Goal: Transaction & Acquisition: Subscribe to service/newsletter

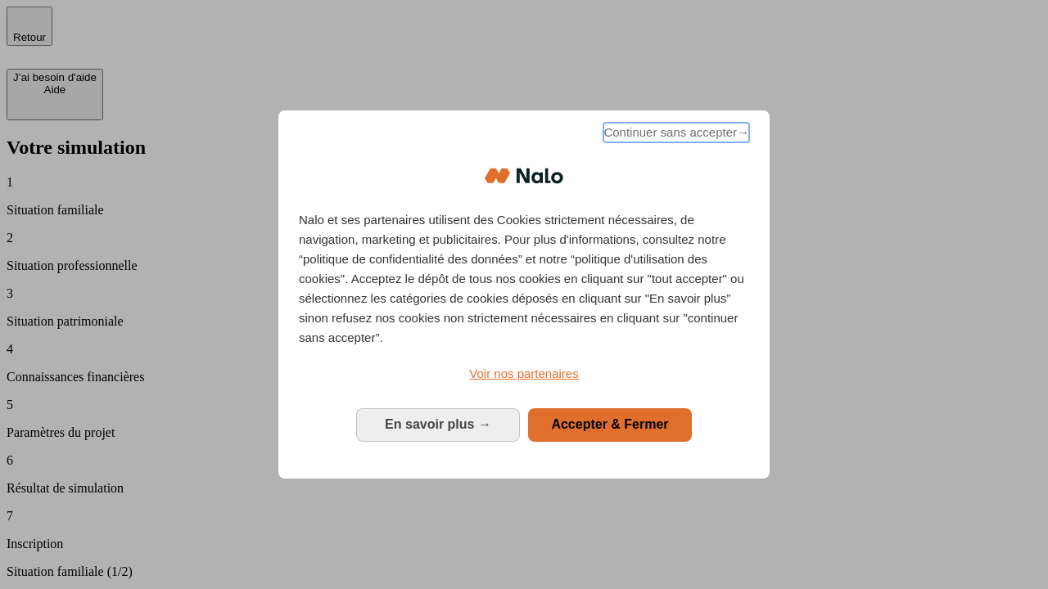
click at [674, 135] on span "Continuer sans accepter →" at bounding box center [676, 133] width 146 height 20
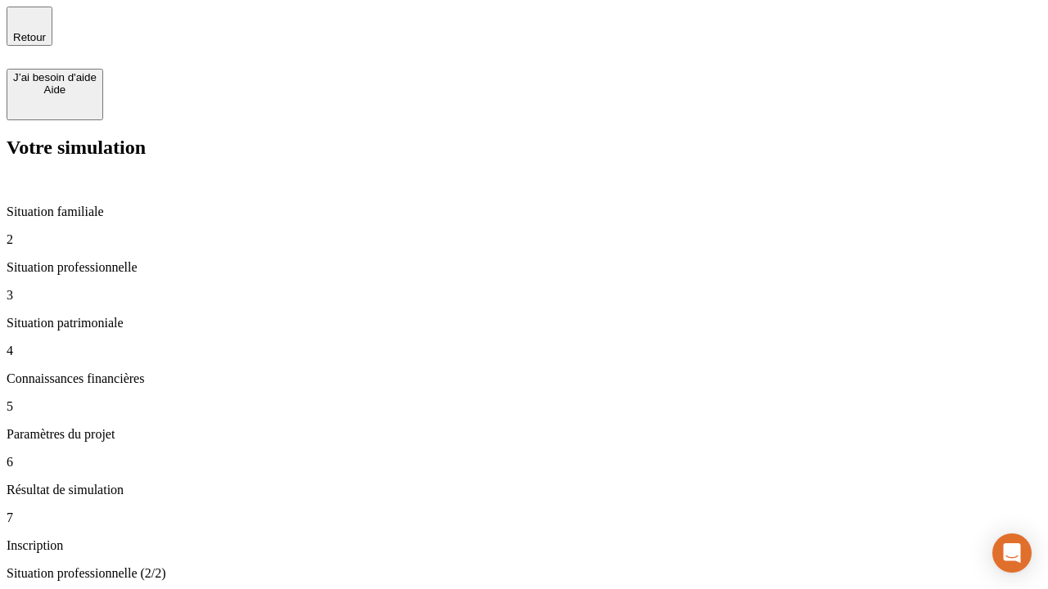
type input "30 000"
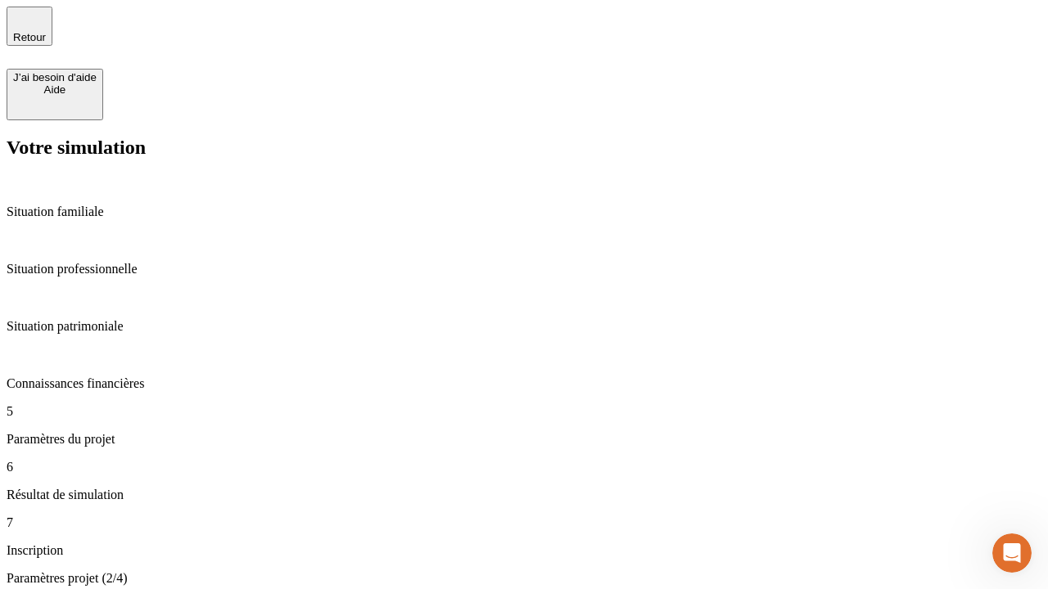
type input "25"
type input "1 000"
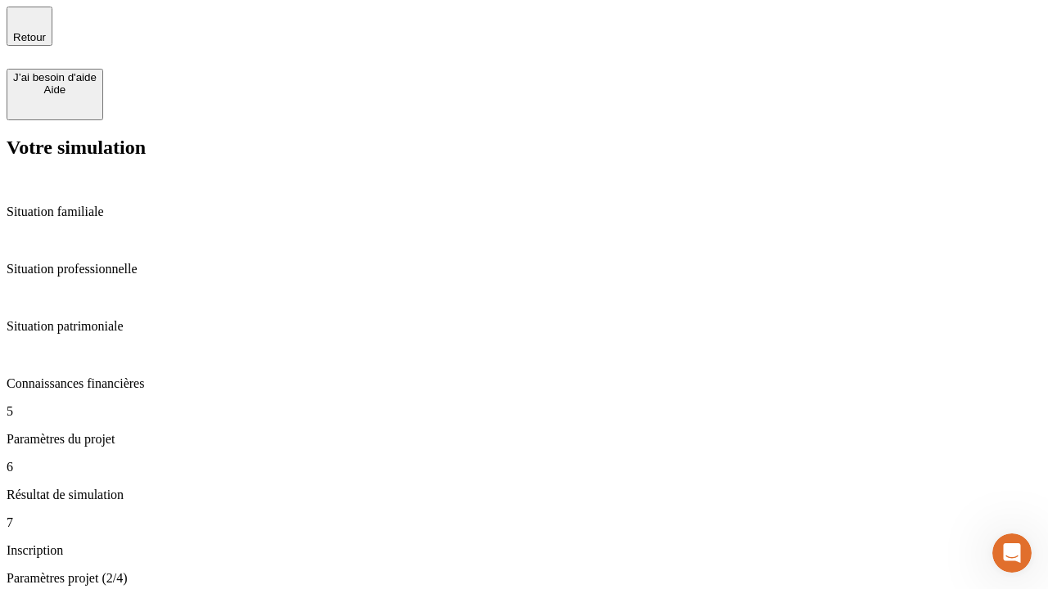
type input "640"
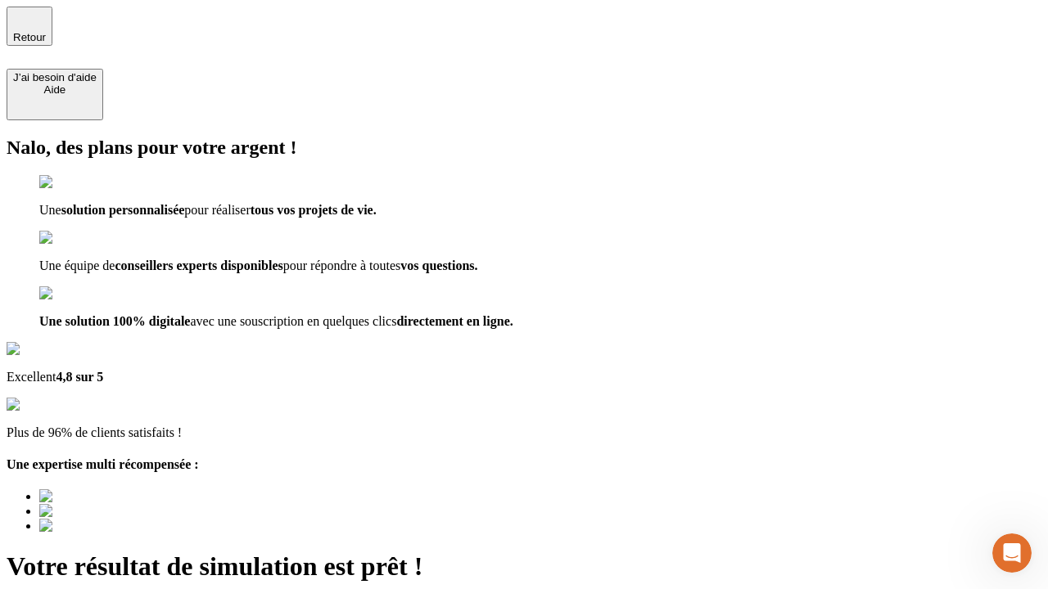
type input "[EMAIL_ADDRESS][PERSON_NAME][DOMAIN_NAME]"
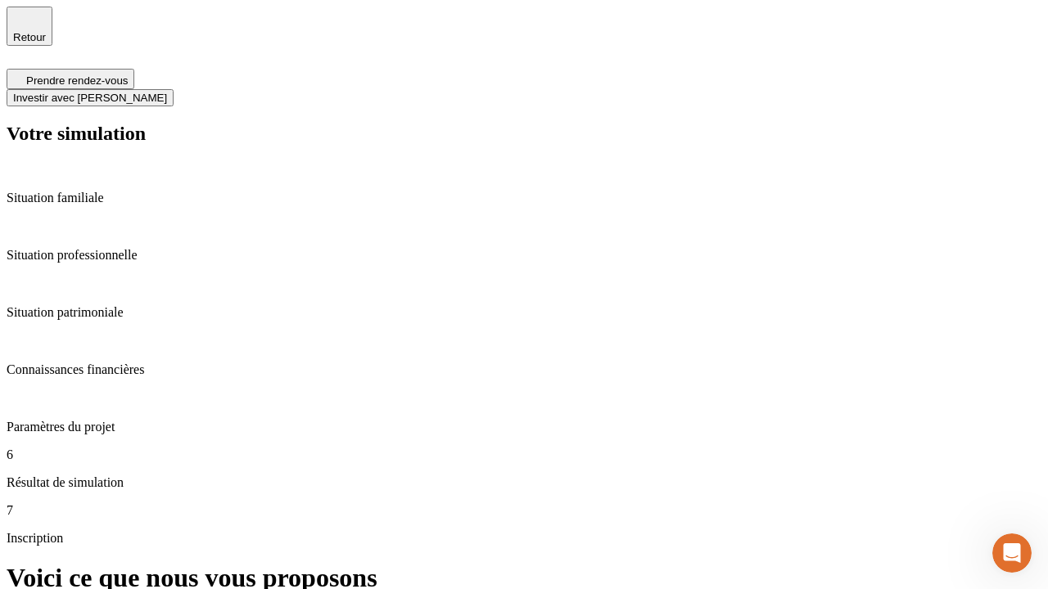
click at [167, 92] on span "Investir avec [PERSON_NAME]" at bounding box center [90, 98] width 154 height 12
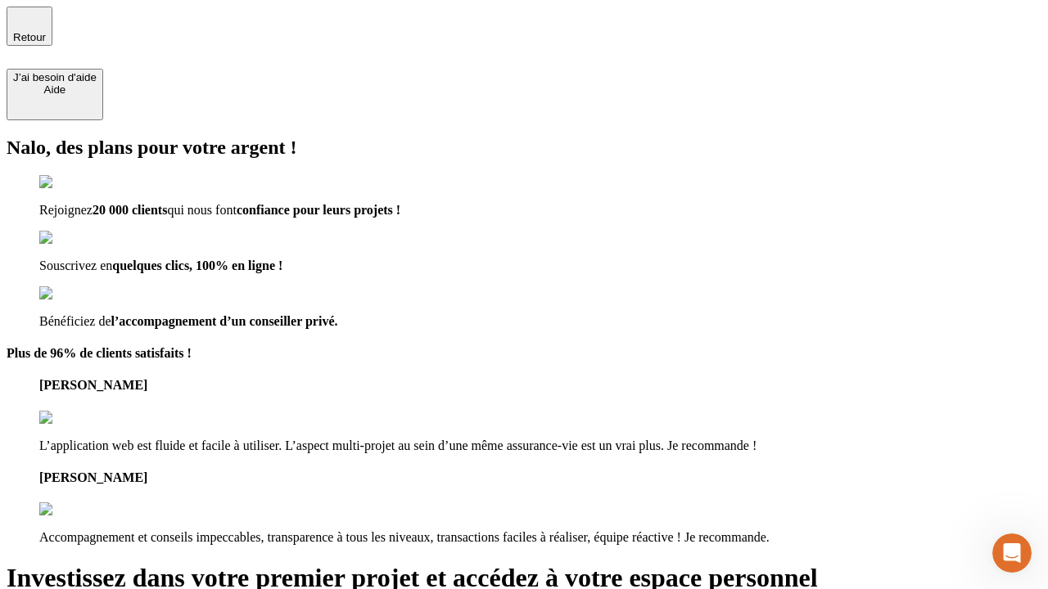
type input "[EMAIL_ADDRESS][PERSON_NAME][DOMAIN_NAME]"
